Goal: Information Seeking & Learning: Find contact information

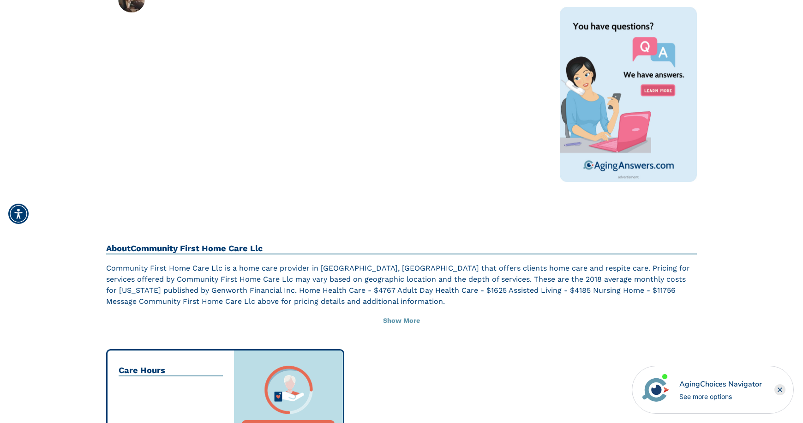
scroll to position [231, 0]
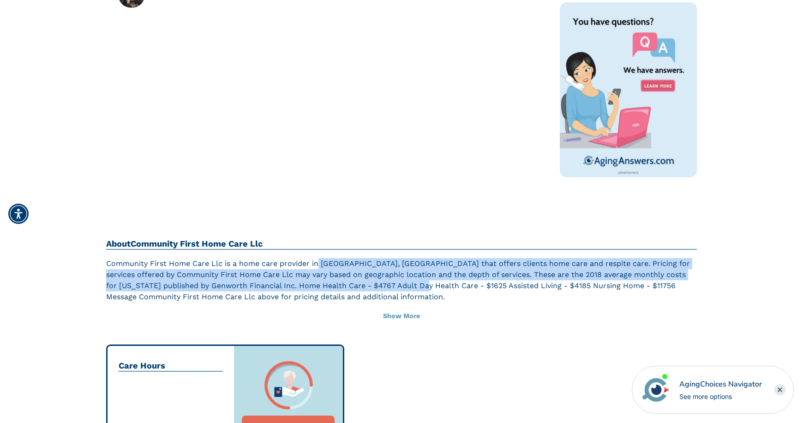
drag, startPoint x: 319, startPoint y: 269, endPoint x: 415, endPoint y: 285, distance: 97.4
click at [415, 285] on p "Community First Home Care Llc is a home care provider in [GEOGRAPHIC_DATA], [GE…" at bounding box center [401, 280] width 591 height 44
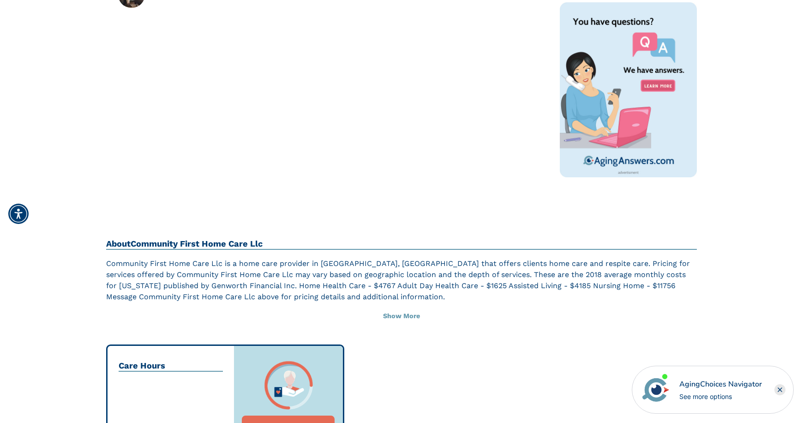
drag, startPoint x: 415, startPoint y: 285, endPoint x: 492, endPoint y: 349, distance: 99.6
click at [491, 351] on div "About Community First Home Care Llc Community First Home Care Llc is a home car…" at bounding box center [401, 352] width 605 height 227
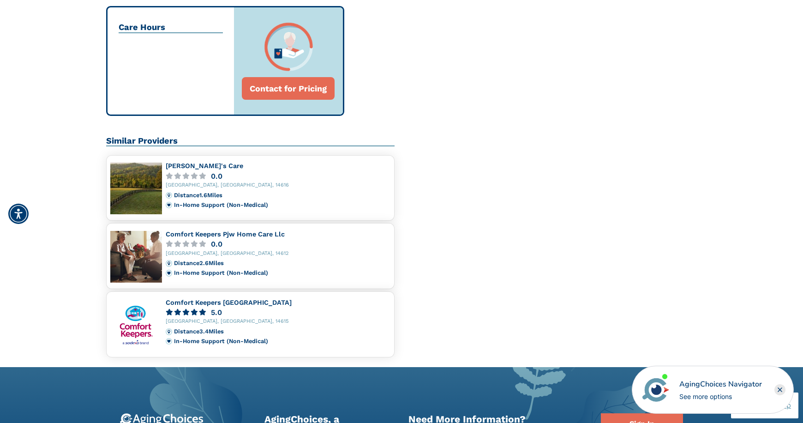
scroll to position [646, 0]
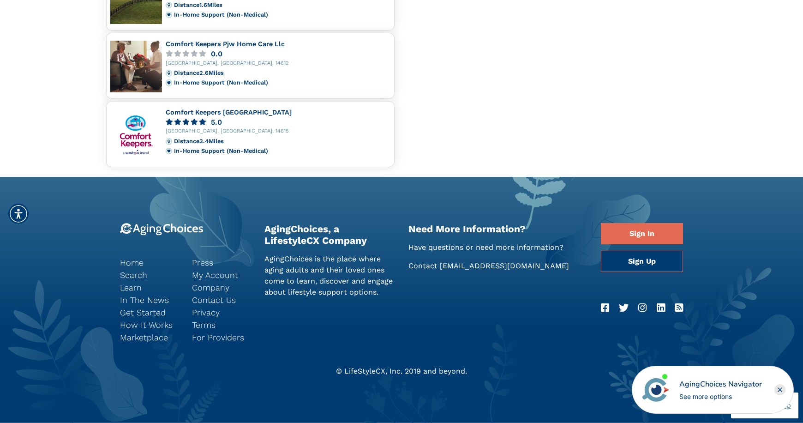
scroll to position [528, 0]
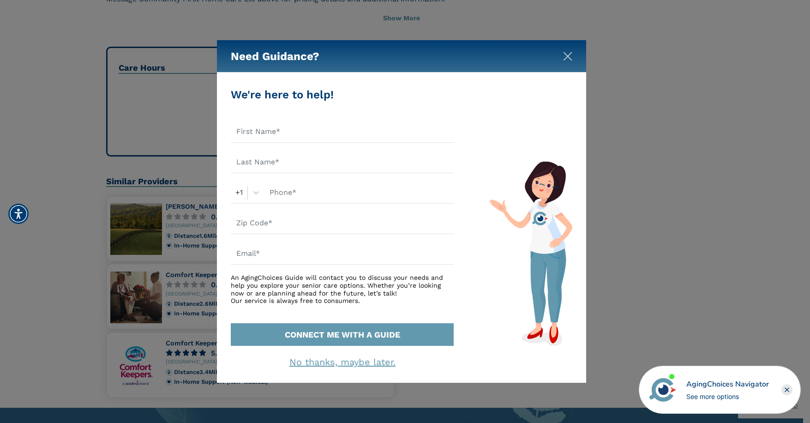
click at [568, 58] on img "Close" at bounding box center [567, 56] width 9 height 9
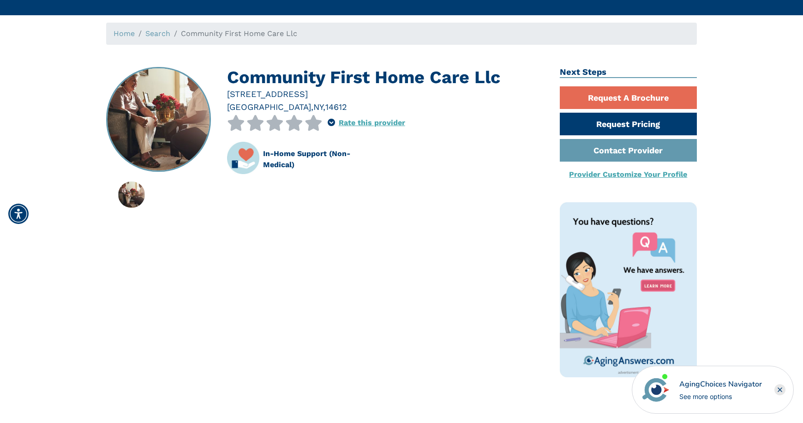
scroll to position [0, 0]
